Goal: Task Accomplishment & Management: Use online tool/utility

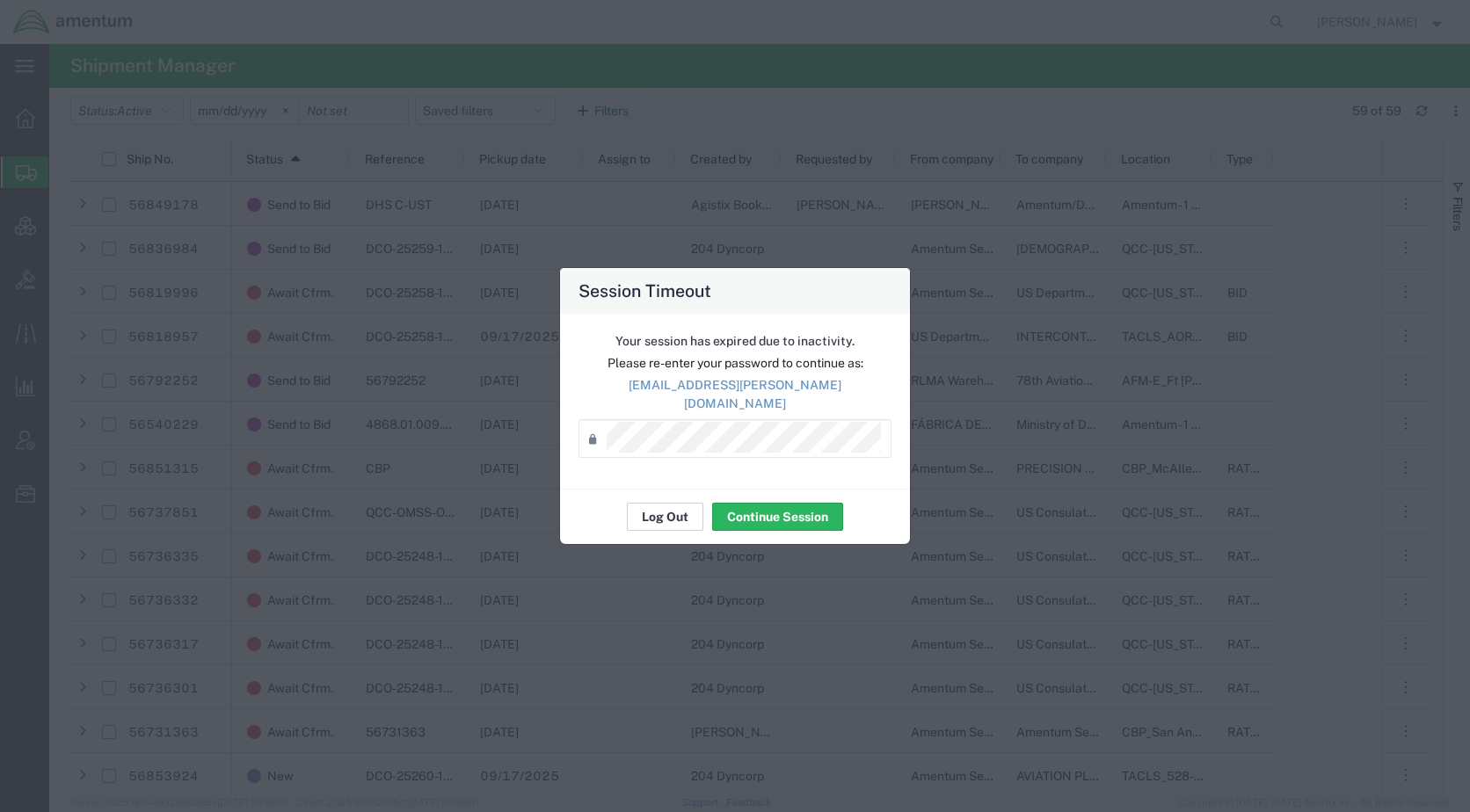
click at [669, 512] on button "Log Out" at bounding box center [664, 517] width 76 height 28
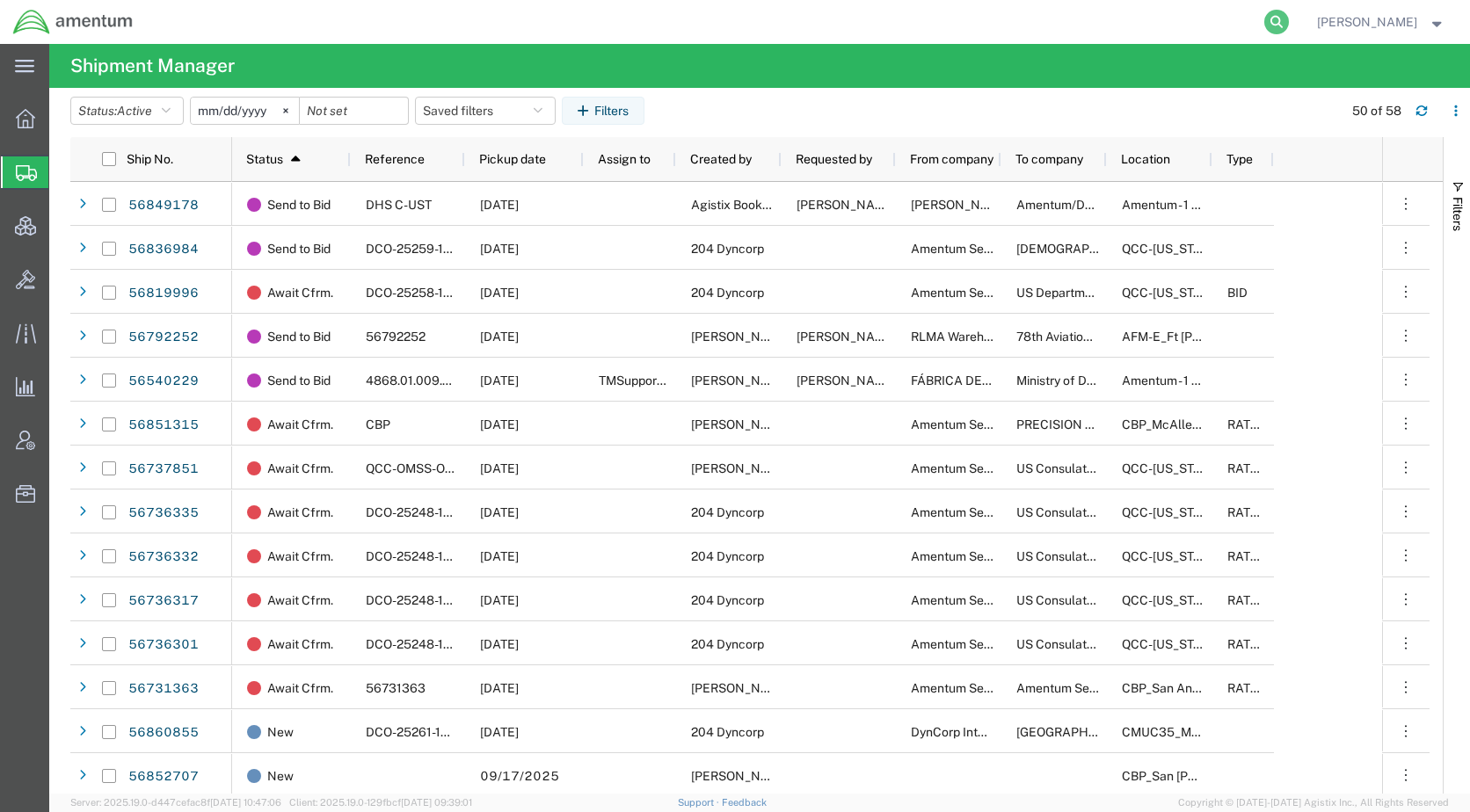
click at [1288, 17] on icon at bounding box center [1276, 22] width 25 height 25
paste input "56836984"
type input "56836984"
click at [1288, 17] on icon at bounding box center [1276, 22] width 25 height 25
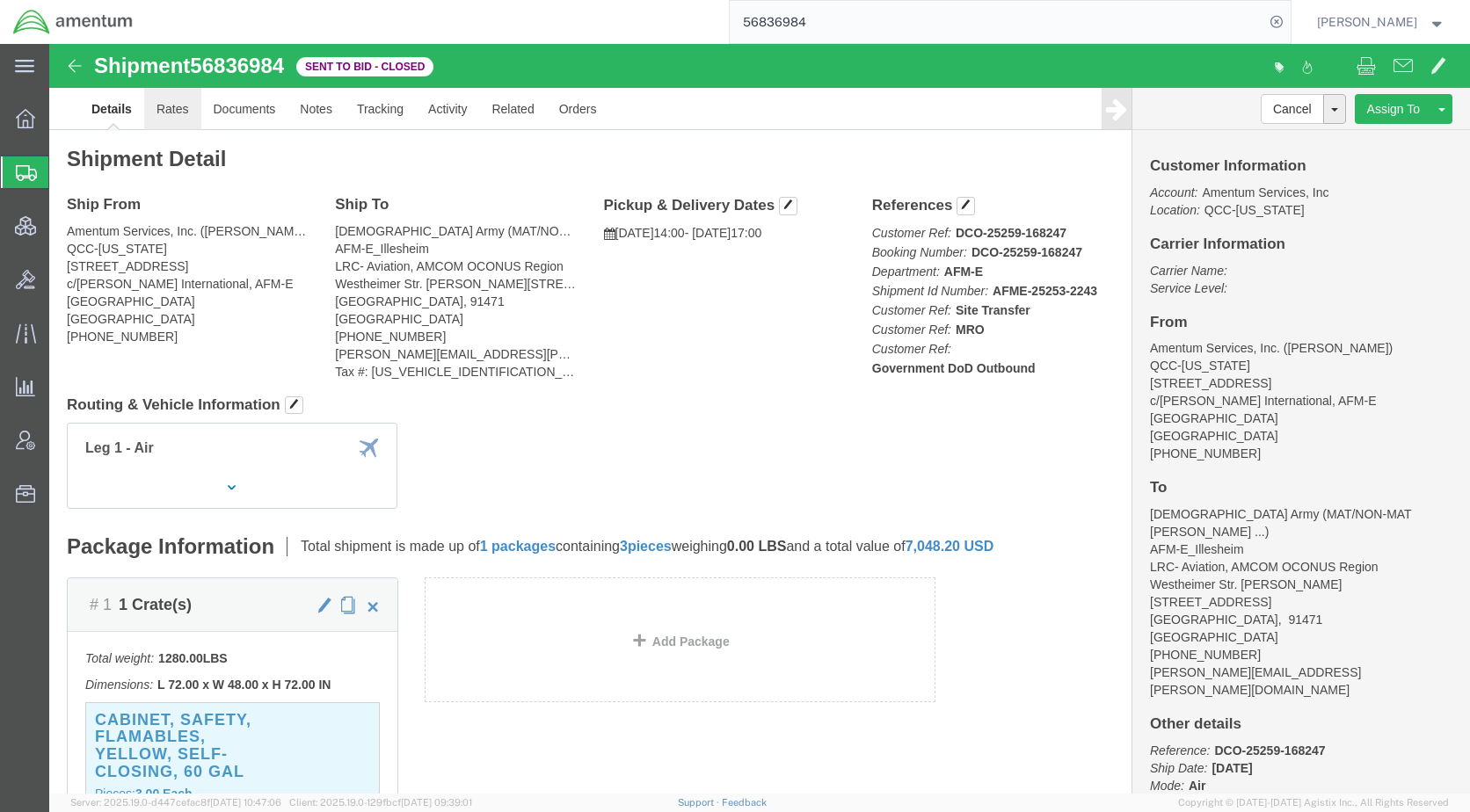
click link "Rates"
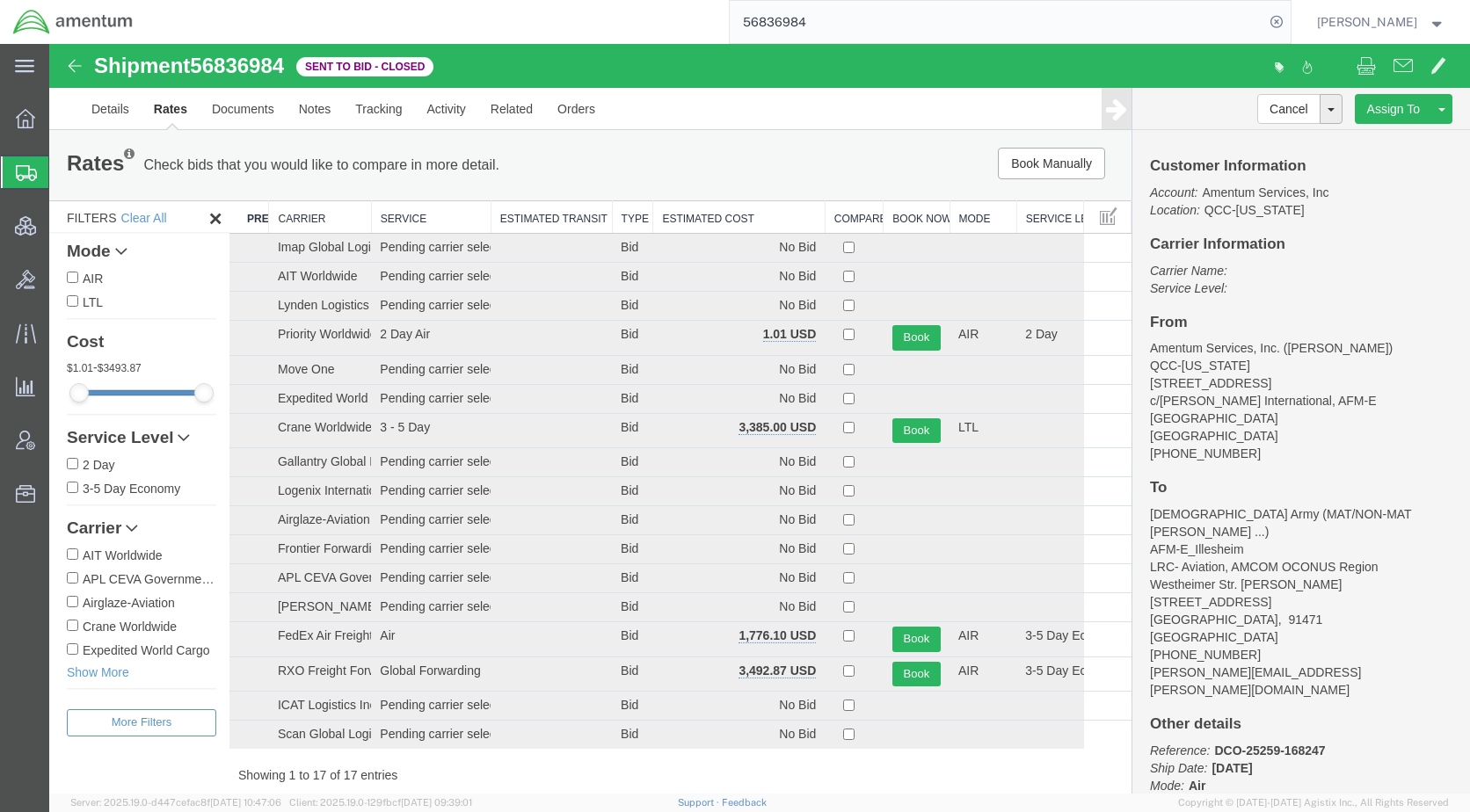
click at [706, 223] on th "Estimated Cost" at bounding box center [739, 217] width 172 height 32
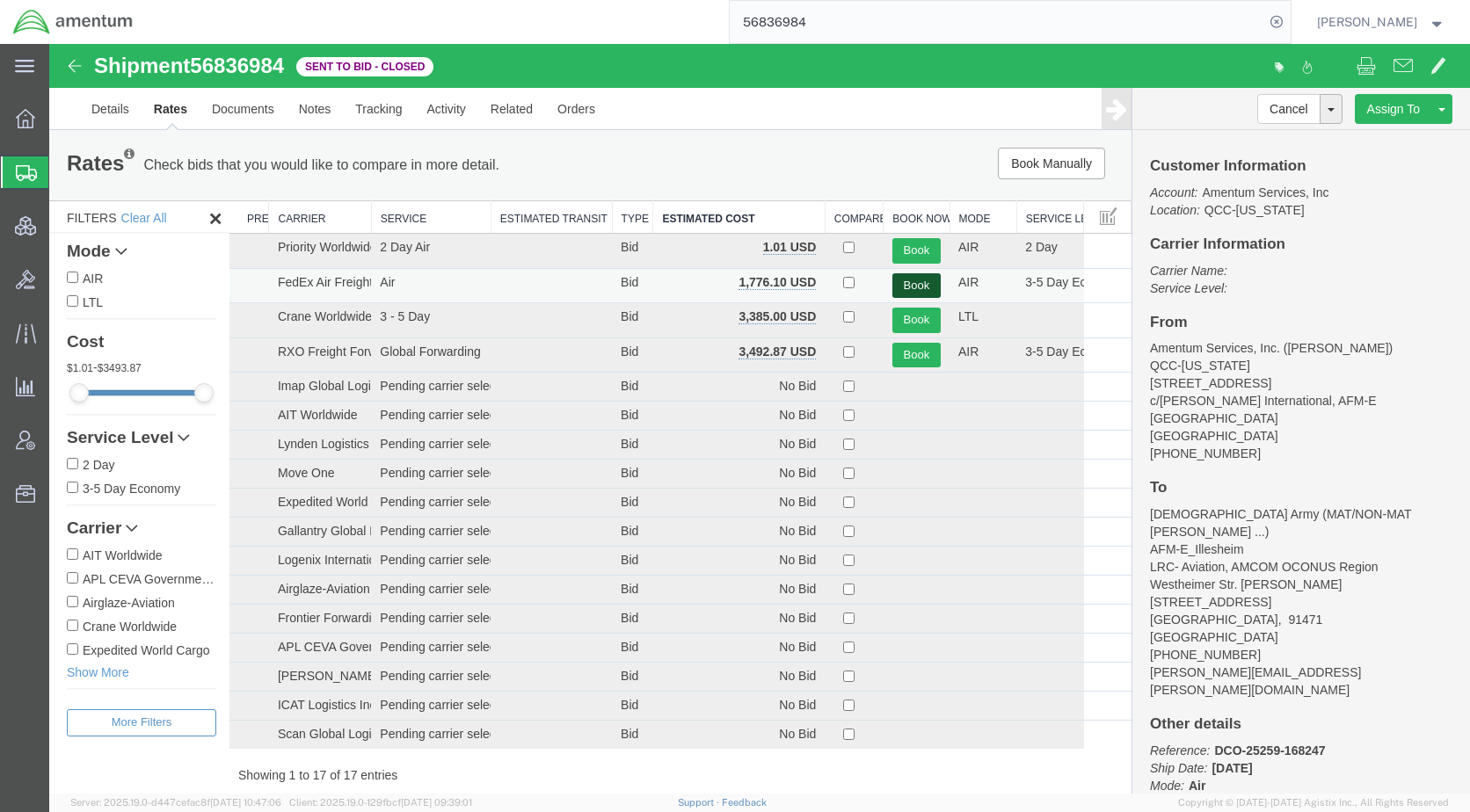
click at [906, 282] on button "Book" at bounding box center [916, 286] width 49 height 26
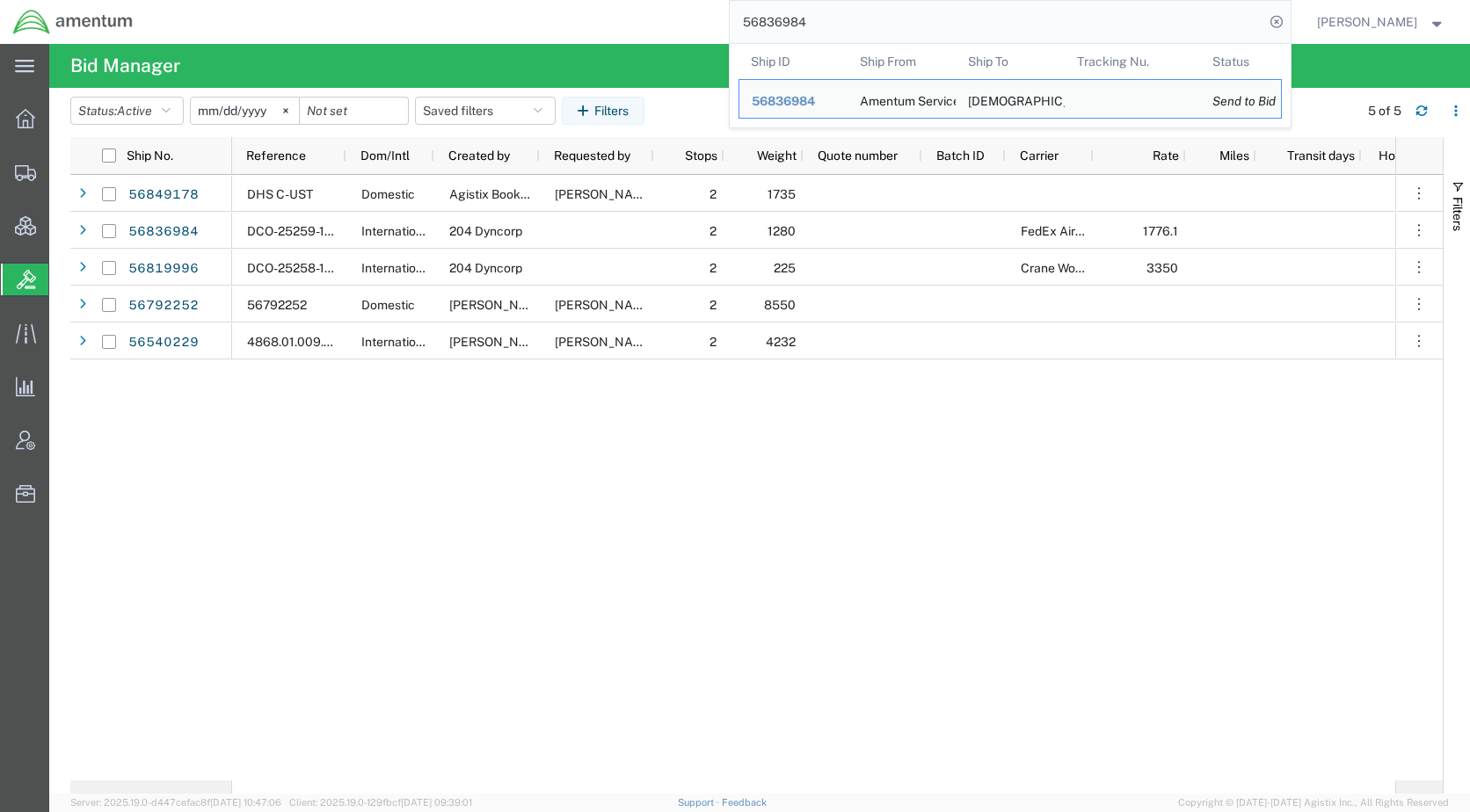
click at [861, 25] on input "56836984" at bounding box center [997, 22] width 534 height 42
click at [815, 96] on span "56836984" at bounding box center [783, 100] width 63 height 14
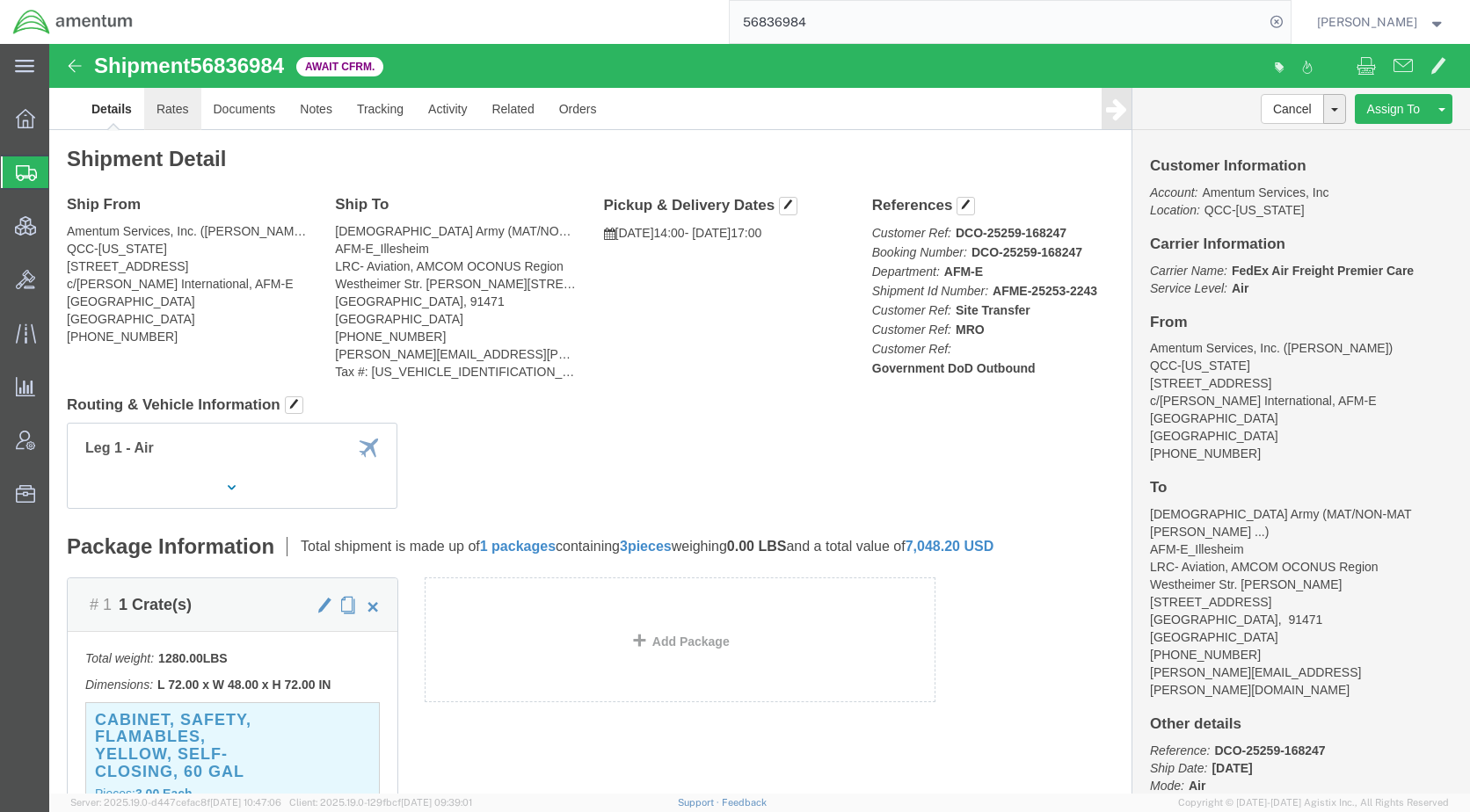
click link "Rates"
